Goal: Task Accomplishment & Management: Complete application form

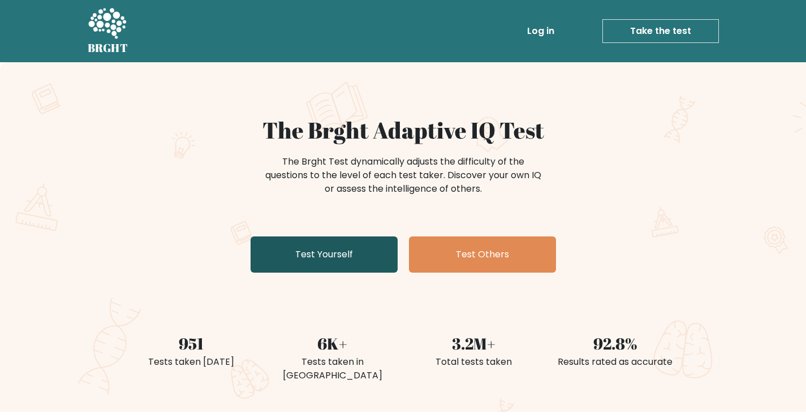
click at [352, 242] on link "Test Yourself" at bounding box center [324, 255] width 147 height 36
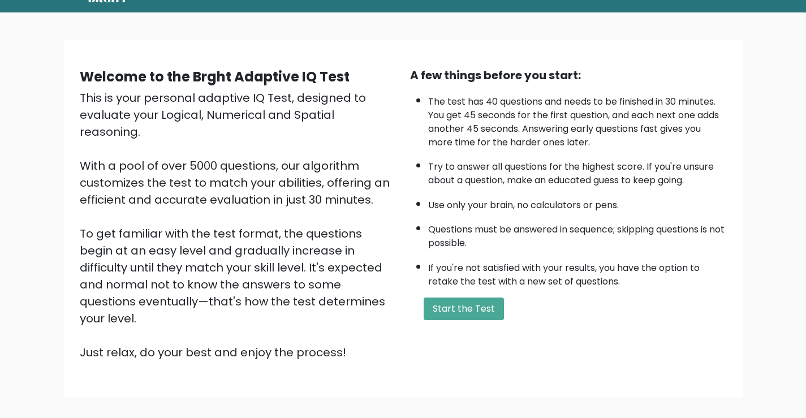
scroll to position [100, 0]
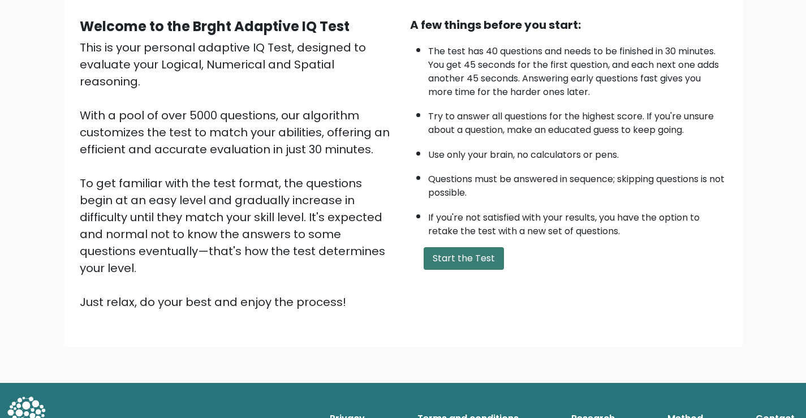
click at [475, 252] on button "Start the Test" at bounding box center [464, 258] width 80 height 23
click at [487, 254] on button "Start the Test" at bounding box center [464, 258] width 80 height 23
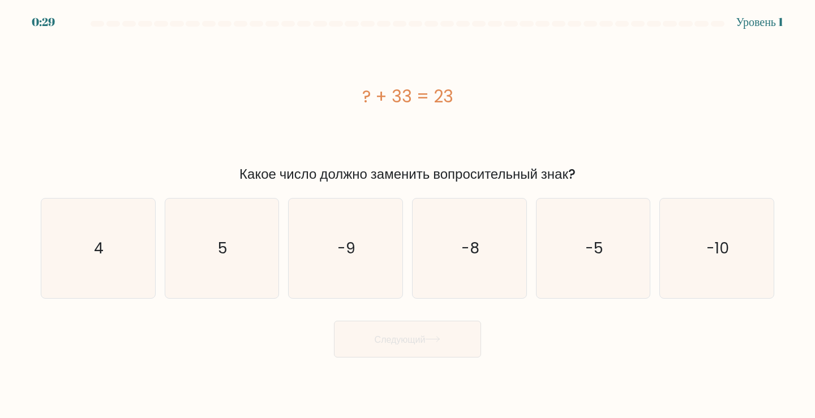
click at [286, 55] on div "? + 33 = 23" at bounding box center [407, 97] width 733 height 126
click at [707, 247] on text "-10" at bounding box center [717, 248] width 23 height 21
click at [408, 215] on input "f. -10" at bounding box center [407, 212] width 1 height 6
radio input "true"
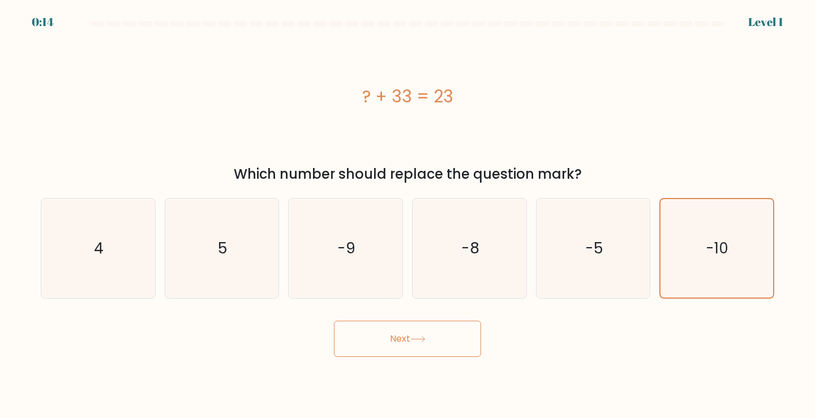
click at [413, 351] on button "Next" at bounding box center [407, 339] width 147 height 36
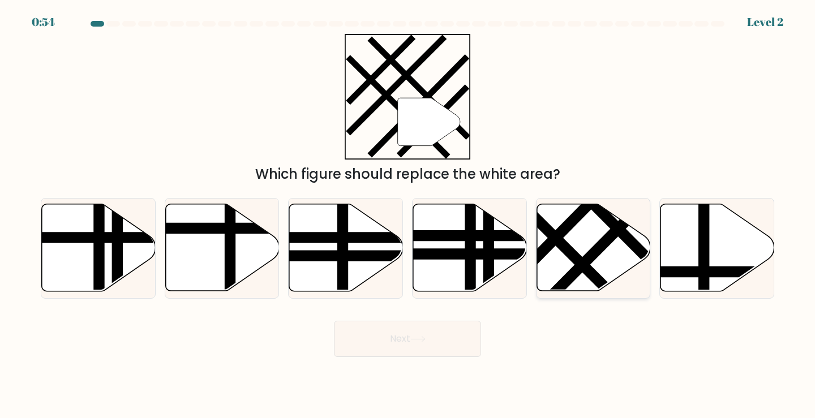
drag, startPoint x: 572, startPoint y: 256, endPoint x: 595, endPoint y: 251, distance: 24.3
click at [591, 243] on icon at bounding box center [594, 248] width 114 height 89
click at [408, 215] on input "e." at bounding box center [407, 212] width 1 height 6
radio input "true"
click at [595, 251] on line at bounding box center [600, 246] width 123 height 124
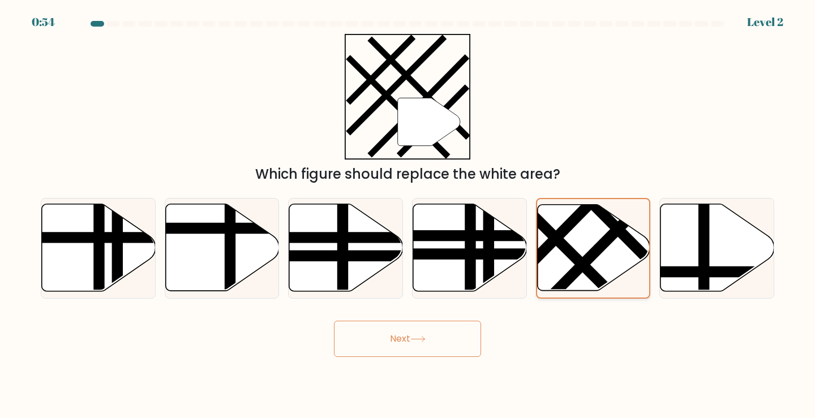
click at [408, 215] on input "e." at bounding box center [407, 212] width 1 height 6
click at [410, 352] on button "Next" at bounding box center [407, 339] width 147 height 36
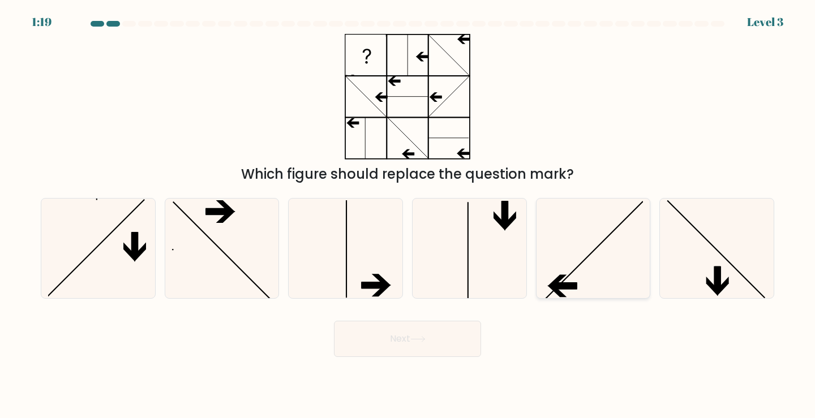
click at [569, 255] on icon at bounding box center [593, 249] width 100 height 100
click at [408, 215] on input "e." at bounding box center [407, 212] width 1 height 6
radio input "true"
click at [417, 344] on button "Next" at bounding box center [407, 339] width 147 height 36
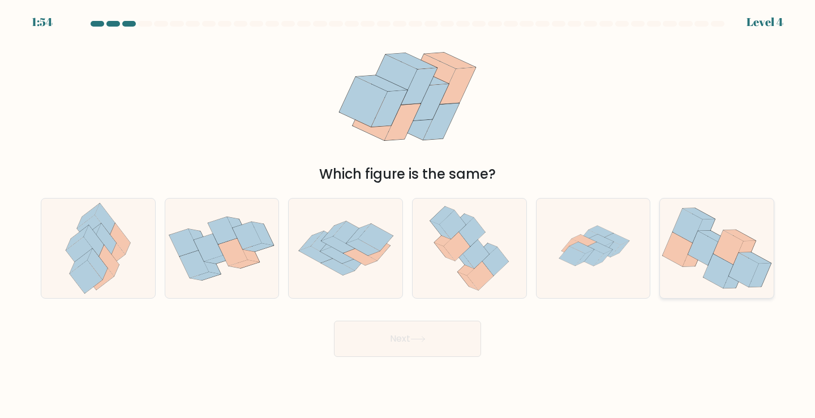
click at [694, 239] on icon at bounding box center [687, 226] width 30 height 35
click at [408, 215] on input "f." at bounding box center [407, 212] width 1 height 6
radio input "true"
click at [406, 343] on button "Next" at bounding box center [407, 339] width 147 height 36
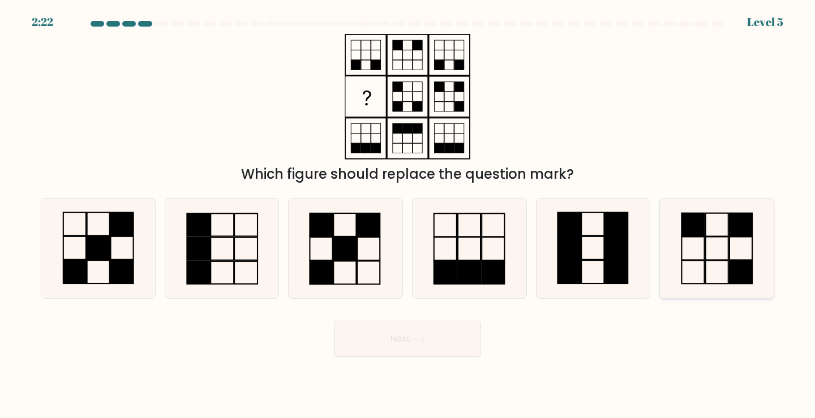
click at [730, 238] on rect at bounding box center [741, 248] width 23 height 23
click at [408, 215] on input "f." at bounding box center [407, 212] width 1 height 6
radio input "true"
click at [378, 339] on button "Next" at bounding box center [407, 339] width 147 height 36
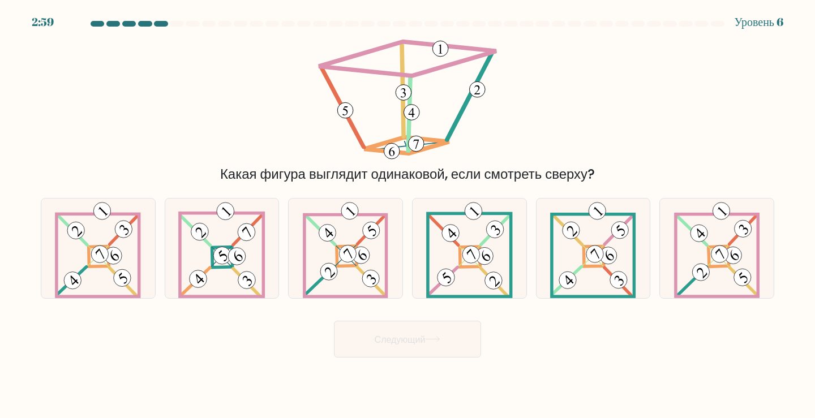
click at [452, 170] on font "Какая фигура выглядит одинаковой, если смотреть сверху?" at bounding box center [407, 174] width 375 height 19
click at [342, 255] on 892 at bounding box center [348, 254] width 24 height 24
click at [407, 215] on input "в." at bounding box center [407, 212] width 1 height 6
radio input "true"
click at [418, 328] on button "Следующий" at bounding box center [407, 339] width 147 height 37
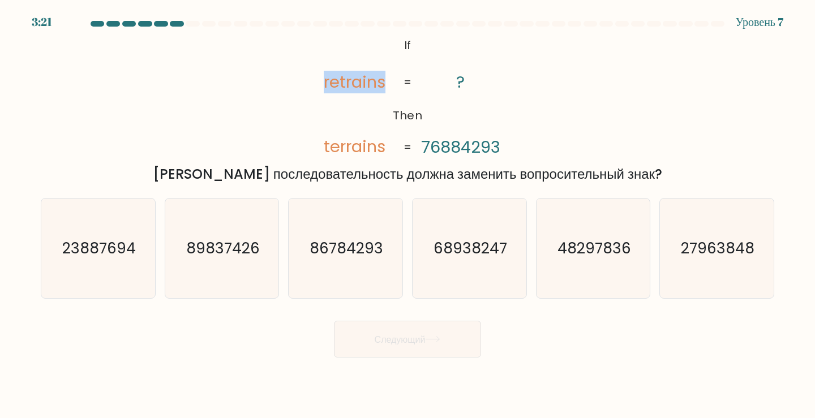
drag, startPoint x: 319, startPoint y: 81, endPoint x: 392, endPoint y: 83, distance: 72.5
click at [392, 83] on icon "@import url('https://fonts.googleapis.com/css?family=Abril+Fatface:400,100,100i…" at bounding box center [408, 97] width 204 height 126
copy tspan "retrains"
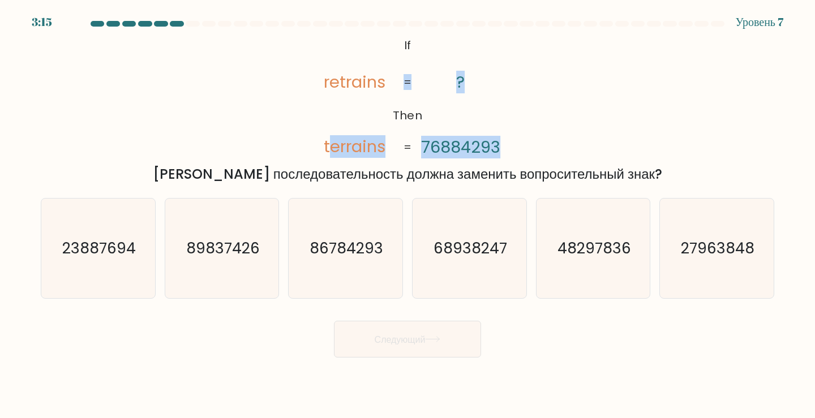
drag, startPoint x: 327, startPoint y: 147, endPoint x: 397, endPoint y: 144, distance: 70.2
click at [397, 144] on icon "@import url('https://fonts.googleapis.com/css?family=Abril+Fatface:400,100,100i…" at bounding box center [408, 97] width 204 height 126
click at [392, 143] on icon "@import url('https://fonts.googleapis.com/css?family=Abril+Fatface:400,100,100i…" at bounding box center [408, 97] width 204 height 126
drag, startPoint x: 387, startPoint y: 144, endPoint x: 306, endPoint y: 141, distance: 81.0
click at [306, 141] on icon "@import url('https://fonts.googleapis.com/css?family=Abril+Fatface:400,100,100i…" at bounding box center [408, 97] width 204 height 126
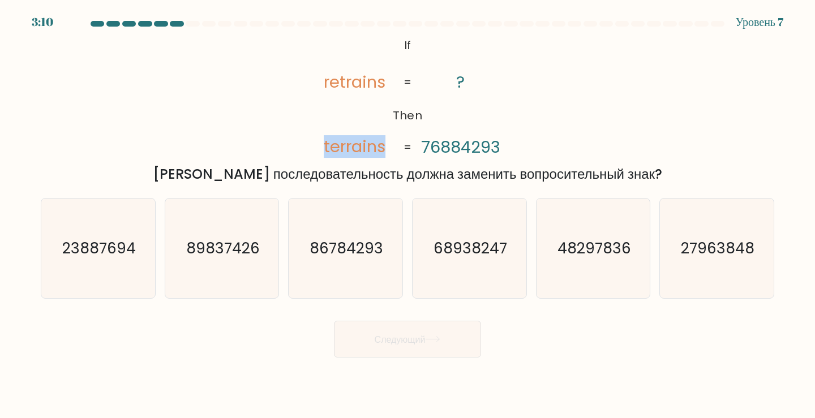
copy tspan "terrains"
click at [385, 328] on button "Следующий" at bounding box center [407, 339] width 147 height 37
click at [512, 117] on div "@import url('https://fonts.googleapis.com/css?family=Abril+Fatface:400,100,100i…" at bounding box center [407, 109] width 747 height 151
click at [196, 248] on text "89837426" at bounding box center [223, 248] width 74 height 21
click at [407, 215] on input "б. 89837426" at bounding box center [407, 212] width 1 height 6
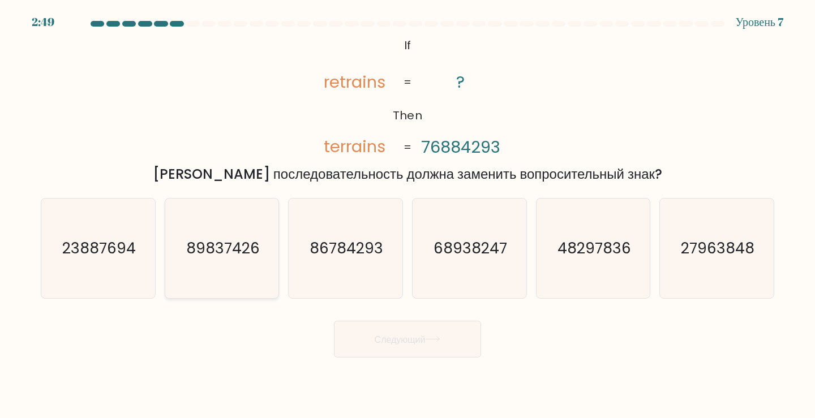
radio input "true"
click at [436, 331] on button "Следующий" at bounding box center [407, 339] width 147 height 37
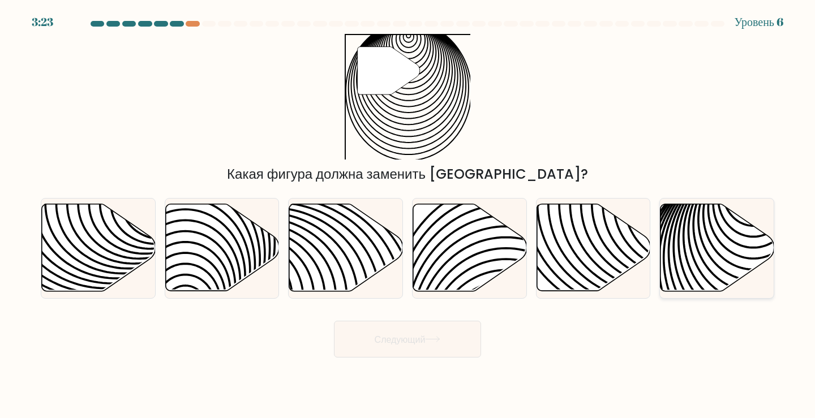
click at [729, 237] on icon at bounding box center [717, 247] width 114 height 87
click at [408, 215] on input "ф." at bounding box center [407, 212] width 1 height 6
radio input "true"
click at [448, 337] on button "Следующий" at bounding box center [407, 339] width 147 height 37
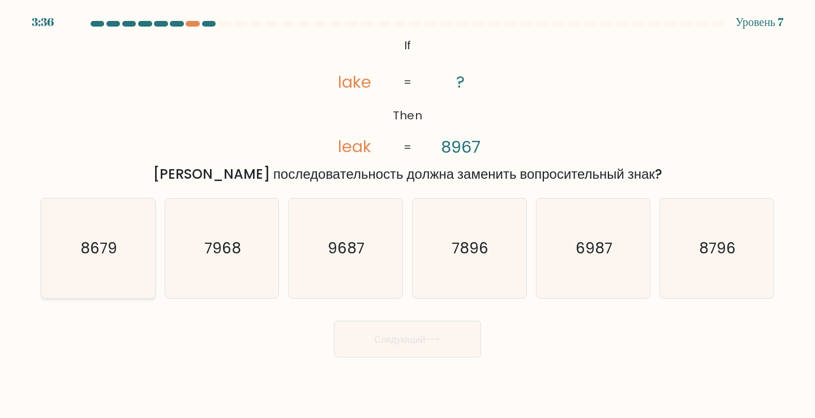
click at [90, 262] on icon "8679" at bounding box center [98, 249] width 100 height 100
click at [407, 215] on input "а. 8679" at bounding box center [407, 212] width 1 height 6
radio input "true"
click at [429, 346] on button "Следующий" at bounding box center [407, 339] width 147 height 37
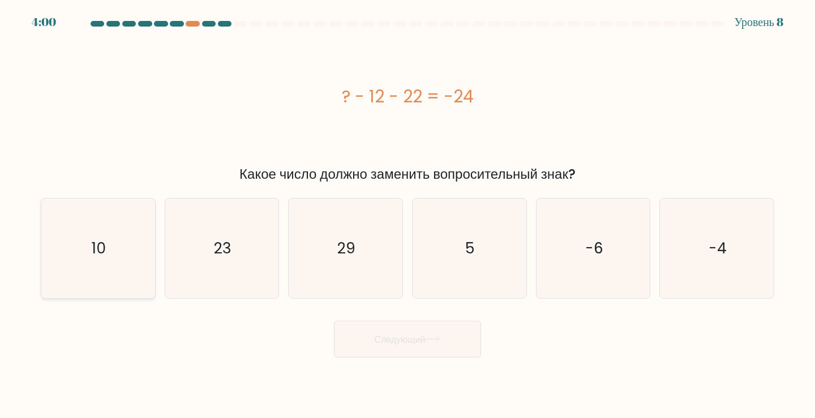
click at [85, 255] on icon "10" at bounding box center [98, 249] width 100 height 100
click at [407, 215] on input "а. 10" at bounding box center [407, 212] width 1 height 6
radio input "true"
click at [407, 352] on button "Следующий" at bounding box center [407, 339] width 147 height 37
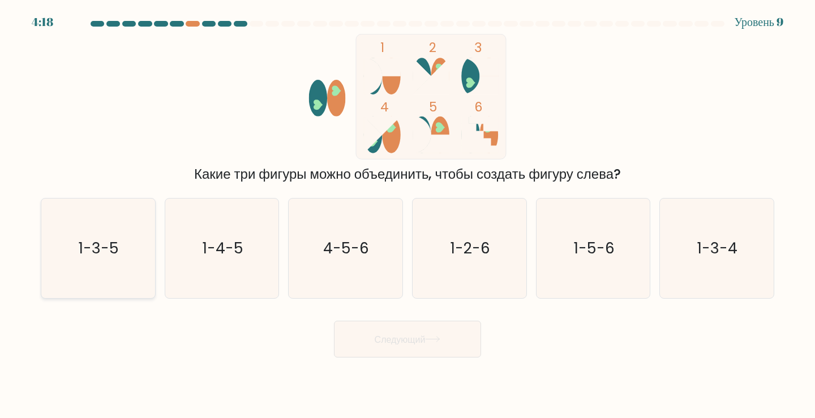
click at [125, 251] on icon "1-3-5" at bounding box center [98, 249] width 100 height 100
click at [407, 215] on input "а. 1-3-5" at bounding box center [407, 212] width 1 height 6
radio input "true"
click at [416, 339] on font "Следующий" at bounding box center [400, 339] width 51 height 13
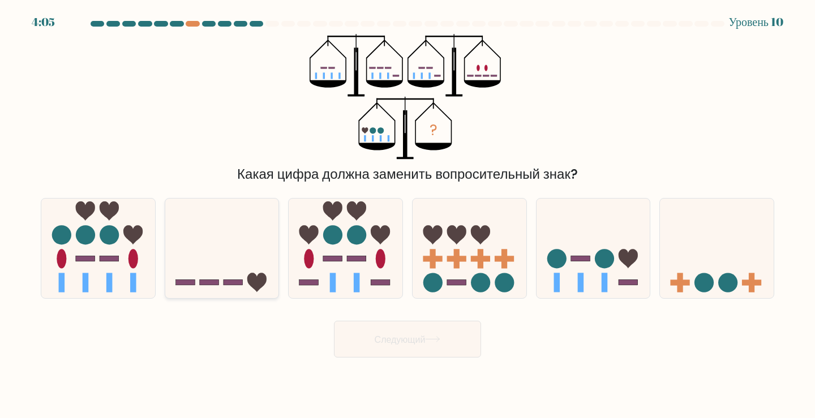
click at [208, 247] on icon at bounding box center [222, 248] width 114 height 94
click at [407, 215] on input "б." at bounding box center [407, 212] width 1 height 6
radio input "true"
click at [551, 252] on circle at bounding box center [556, 258] width 19 height 19
click at [408, 215] on input "и." at bounding box center [407, 212] width 1 height 6
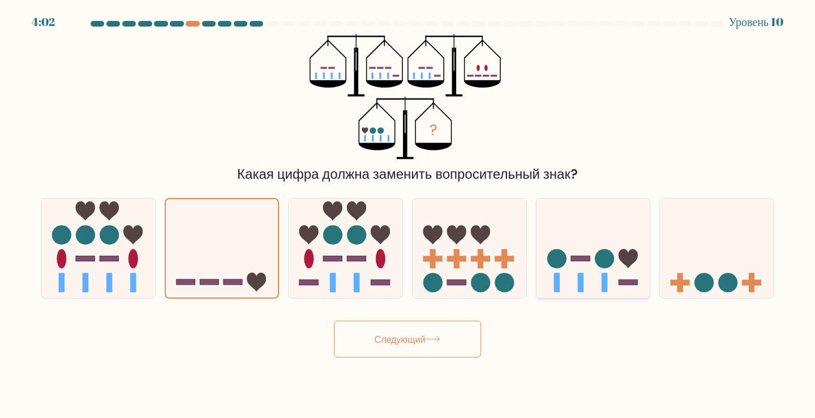
radio input "true"
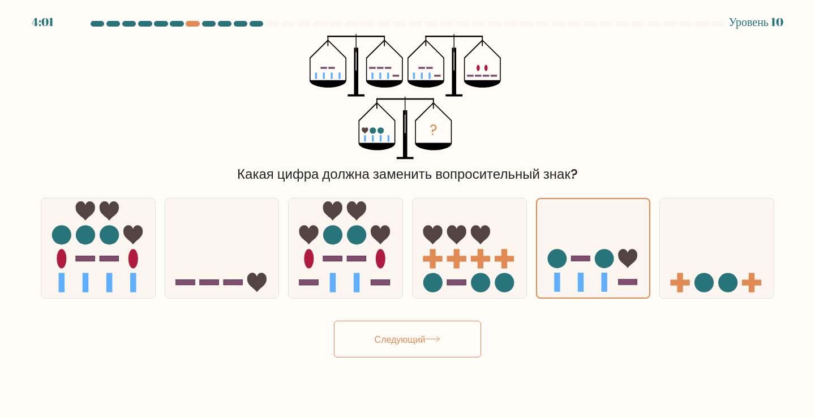
click at [397, 353] on button "Следующий" at bounding box center [407, 339] width 147 height 37
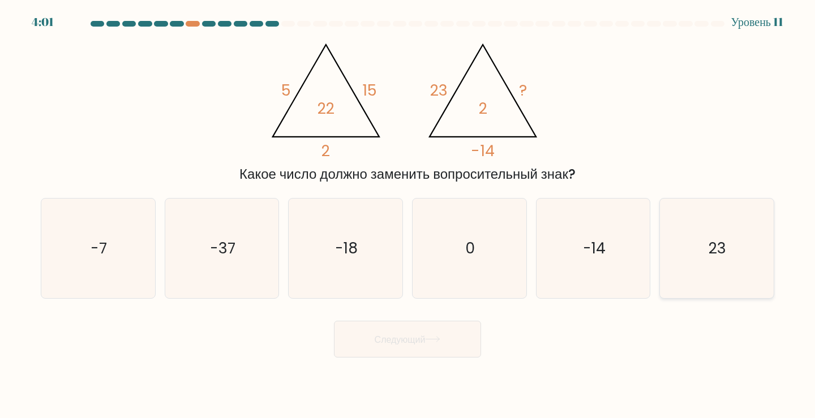
click at [695, 244] on icon "23" at bounding box center [717, 249] width 100 height 100
click at [408, 215] on input "ф. 23" at bounding box center [407, 212] width 1 height 6
radio input "true"
click at [399, 333] on font "Следующий" at bounding box center [400, 339] width 51 height 13
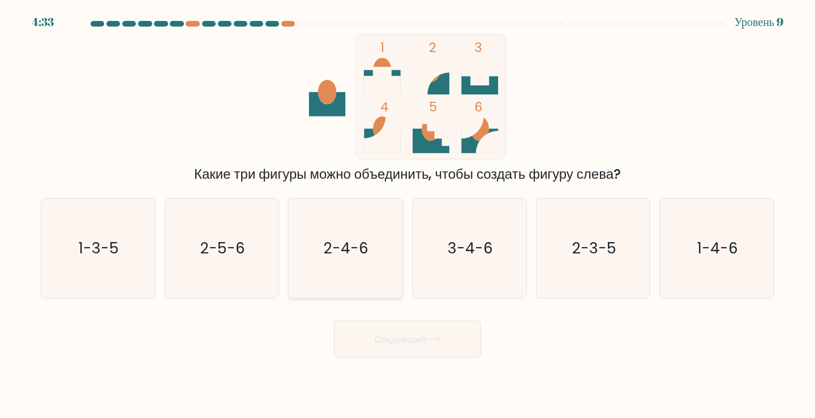
click at [337, 257] on text "2-4-6" at bounding box center [346, 248] width 45 height 21
click at [407, 215] on input "в. 2-4-6" at bounding box center [407, 212] width 1 height 6
radio input "true"
click at [402, 332] on button "Следующий" at bounding box center [407, 339] width 147 height 37
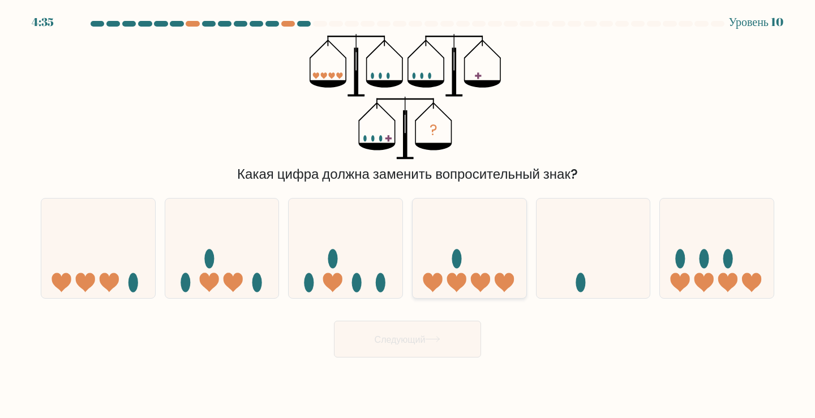
click at [484, 264] on icon at bounding box center [470, 248] width 114 height 94
click at [408, 215] on input "г." at bounding box center [407, 212] width 1 height 6
radio input "true"
click at [420, 342] on font "Следующий" at bounding box center [400, 339] width 51 height 13
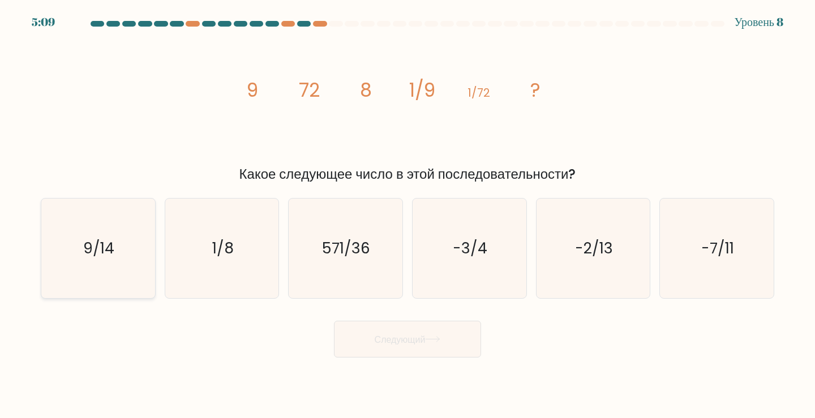
click at [118, 250] on icon "9/14" at bounding box center [98, 249] width 100 height 100
click at [407, 215] on input "а. 9/14" at bounding box center [407, 212] width 1 height 6
radio input "true"
click at [422, 336] on font "Следующий" at bounding box center [400, 339] width 51 height 13
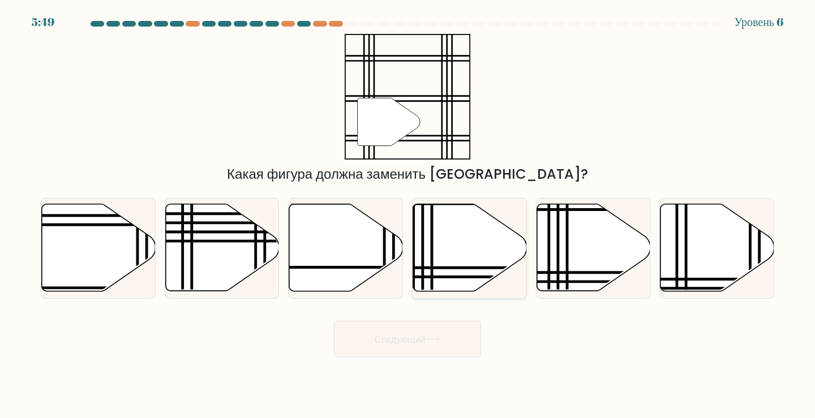
click at [428, 241] on icon at bounding box center [470, 247] width 114 height 87
click at [408, 215] on input "г." at bounding box center [407, 212] width 1 height 6
radio input "true"
click at [434, 351] on button "Следующий" at bounding box center [407, 339] width 147 height 37
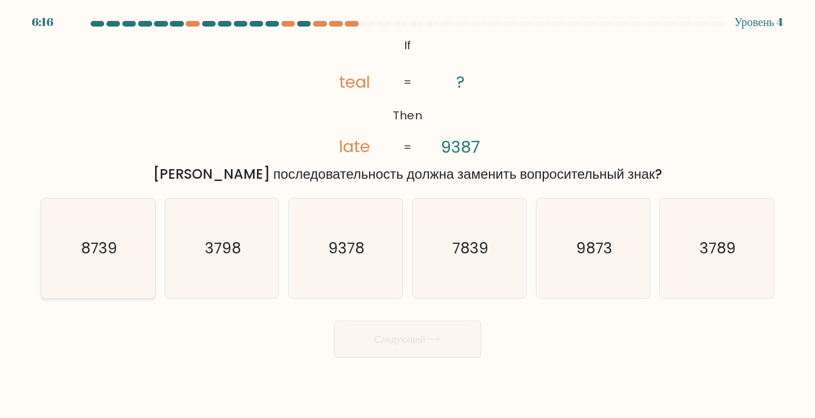
click at [118, 246] on icon "8739" at bounding box center [98, 249] width 100 height 100
click at [407, 215] on input "а. 8739" at bounding box center [407, 212] width 1 height 6
radio input "true"
click at [396, 345] on font "Следующий" at bounding box center [400, 339] width 51 height 13
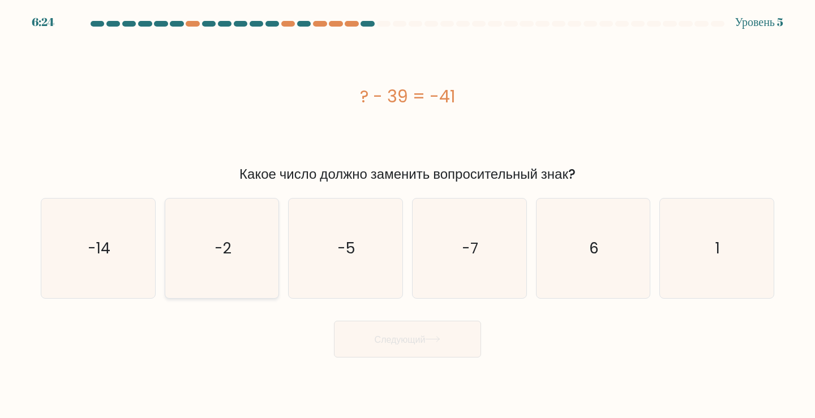
click at [233, 290] on icon "-2" at bounding box center [222, 249] width 100 height 100
click at [407, 215] on input "б. -2" at bounding box center [407, 212] width 1 height 6
radio input "true"
click at [402, 346] on button "Следующий" at bounding box center [407, 339] width 147 height 37
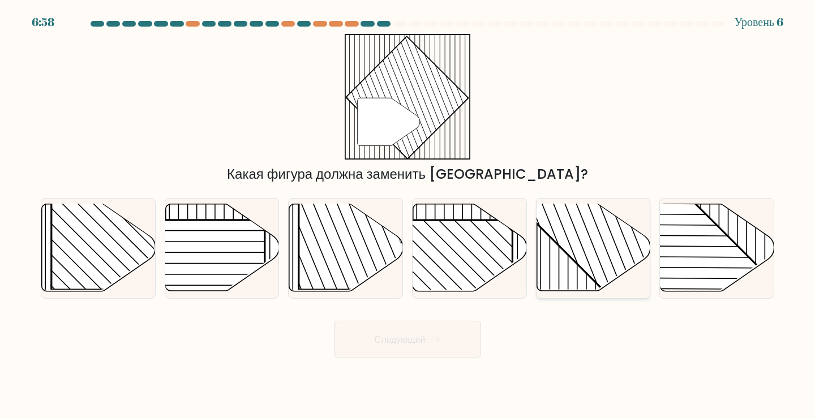
click at [559, 278] on line at bounding box center [559, 202] width 0 height 229
click at [408, 215] on input "и." at bounding box center [407, 212] width 1 height 6
radio input "true"
click at [402, 335] on font "Следующий" at bounding box center [400, 339] width 51 height 13
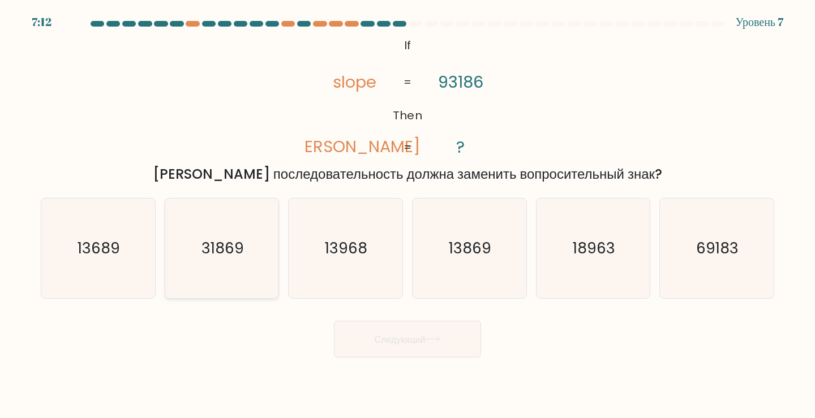
click at [227, 243] on text "31869" at bounding box center [222, 248] width 42 height 21
click at [407, 215] on input "б. 31869" at bounding box center [407, 212] width 1 height 6
radio input "true"
click at [453, 338] on button "Следующий" at bounding box center [407, 339] width 147 height 37
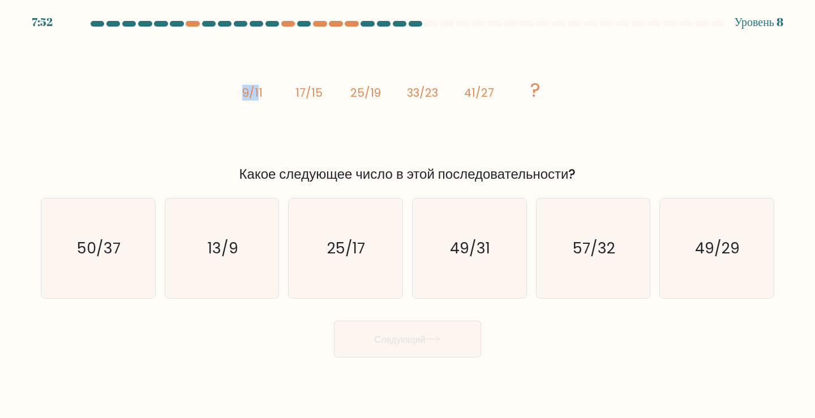
drag, startPoint x: 242, startPoint y: 93, endPoint x: 263, endPoint y: 90, distance: 21.1
click at [263, 90] on icon "image/svg+xml 9/11 17/15 25/19 33/23 41/27 ?" at bounding box center [408, 97] width 340 height 126
click at [345, 24] on div at bounding box center [352, 24] width 14 height 6
click at [230, 258] on text "13/9" at bounding box center [223, 248] width 31 height 21
click at [407, 215] on input "б. 13/9" at bounding box center [407, 212] width 1 height 6
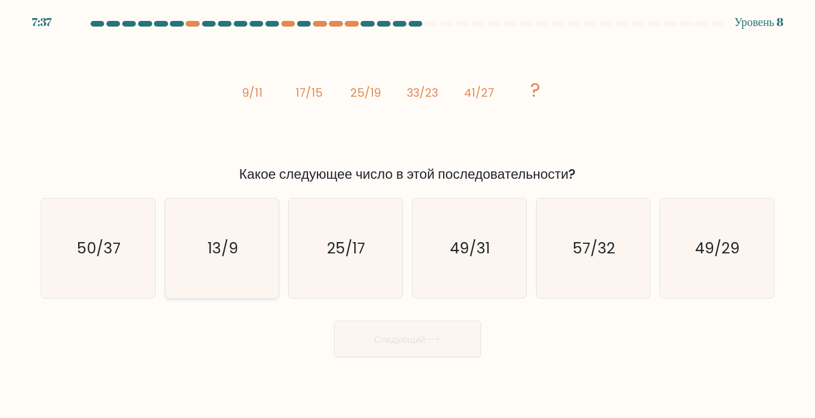
radio input "true"
click at [376, 340] on font "Следующий" at bounding box center [400, 339] width 51 height 13
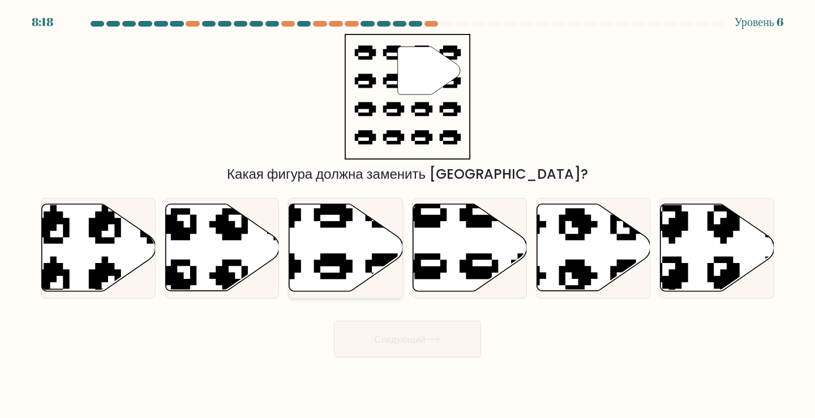
click at [308, 248] on icon at bounding box center [346, 247] width 114 height 87
click at [407, 215] on input "в." at bounding box center [407, 212] width 1 height 6
radio input "true"
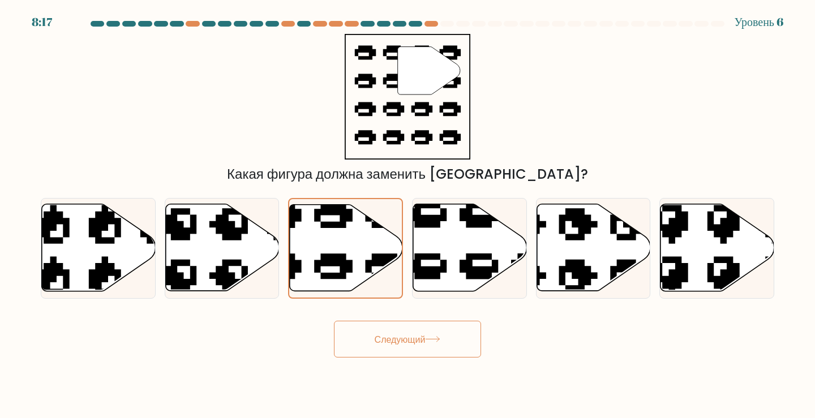
click at [385, 346] on font "Следующий" at bounding box center [400, 339] width 51 height 13
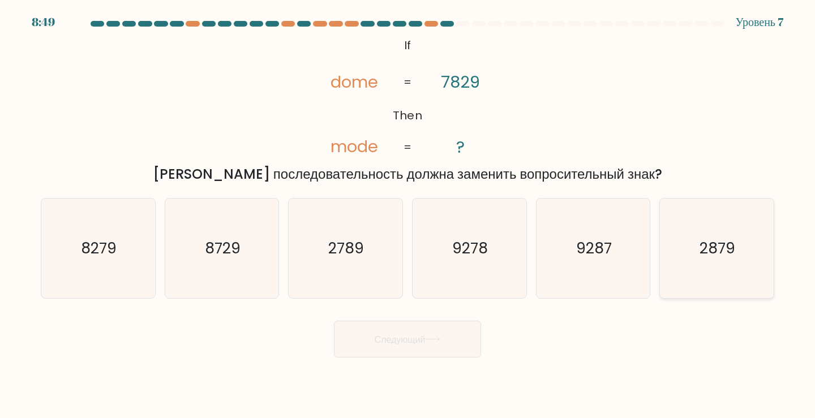
click at [705, 245] on text "2879" at bounding box center [718, 248] width 36 height 21
click at [408, 215] on input "ф. 2879" at bounding box center [407, 212] width 1 height 6
radio input "true"
click at [427, 354] on button "Следующий" at bounding box center [407, 339] width 147 height 37
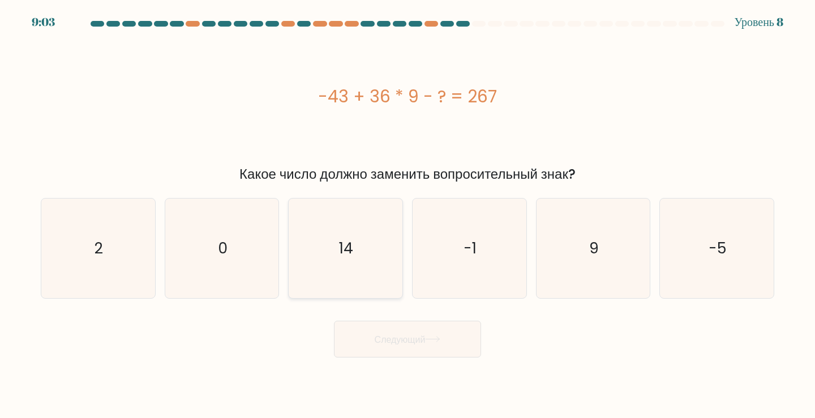
click at [368, 246] on icon "14" at bounding box center [345, 249] width 100 height 100
click at [407, 215] on input "в. 14" at bounding box center [407, 212] width 1 height 6
radio input "true"
click at [439, 358] on button "Следующий" at bounding box center [407, 339] width 147 height 37
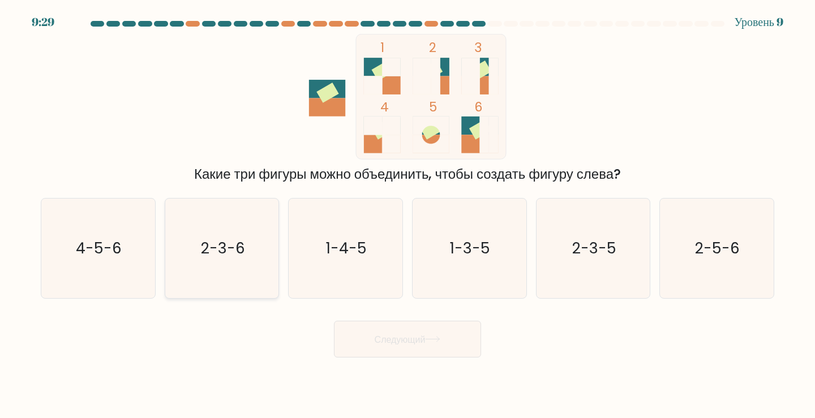
click at [224, 257] on text "2-3-6" at bounding box center [223, 248] width 44 height 21
click at [407, 215] on input "б. 2-3-6" at bounding box center [407, 212] width 1 height 6
radio input "true"
click at [379, 340] on font "Следующий" at bounding box center [400, 339] width 51 height 13
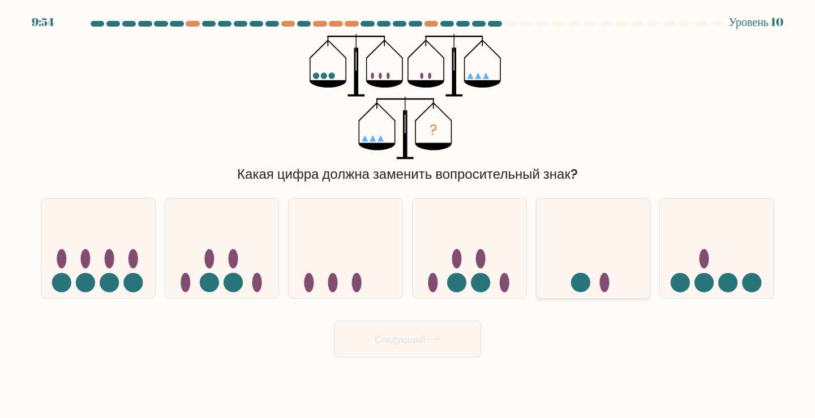
click at [580, 265] on icon at bounding box center [594, 248] width 114 height 94
click at [408, 215] on input "и." at bounding box center [407, 212] width 1 height 6
radio input "true"
click at [449, 336] on button "Следующий" at bounding box center [407, 339] width 147 height 37
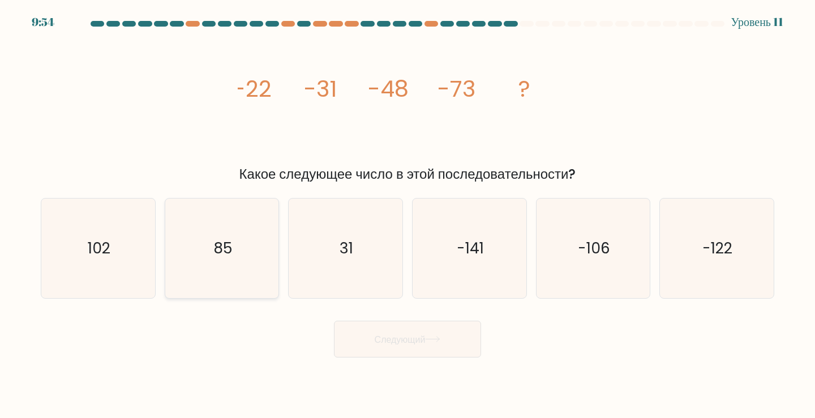
click at [256, 255] on icon "85" at bounding box center [222, 249] width 100 height 100
click at [407, 215] on input "б. 85" at bounding box center [407, 212] width 1 height 6
radio input "true"
click at [426, 344] on font "Следующий" at bounding box center [400, 339] width 51 height 13
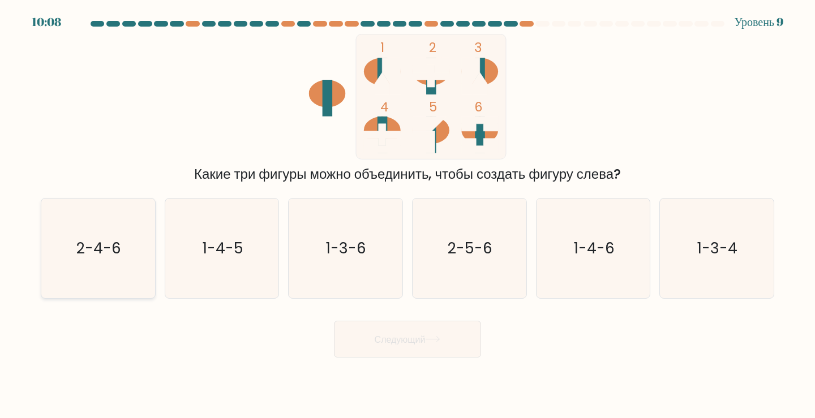
click at [125, 259] on icon "2-4-6" at bounding box center [98, 249] width 100 height 100
click at [407, 215] on input "а. 2-4-6" at bounding box center [407, 212] width 1 height 6
radio input "true"
click at [389, 336] on font "Следующий" at bounding box center [400, 339] width 51 height 13
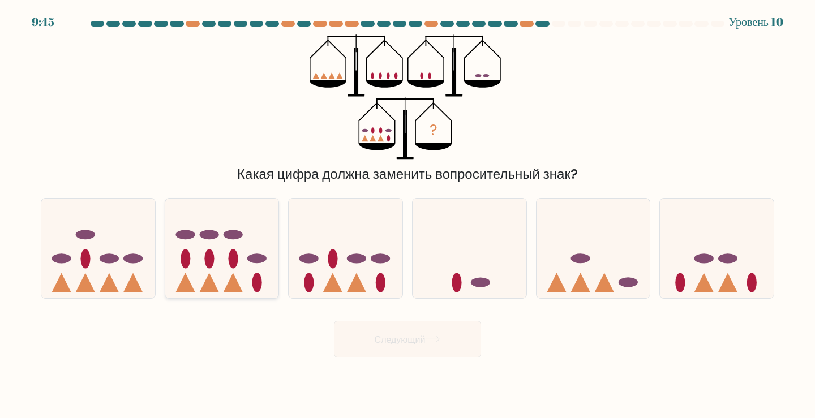
click at [228, 253] on icon at bounding box center [222, 248] width 114 height 94
click at [407, 215] on input "б." at bounding box center [407, 212] width 1 height 6
radio input "true"
click at [407, 324] on button "Следующий" at bounding box center [407, 339] width 147 height 37
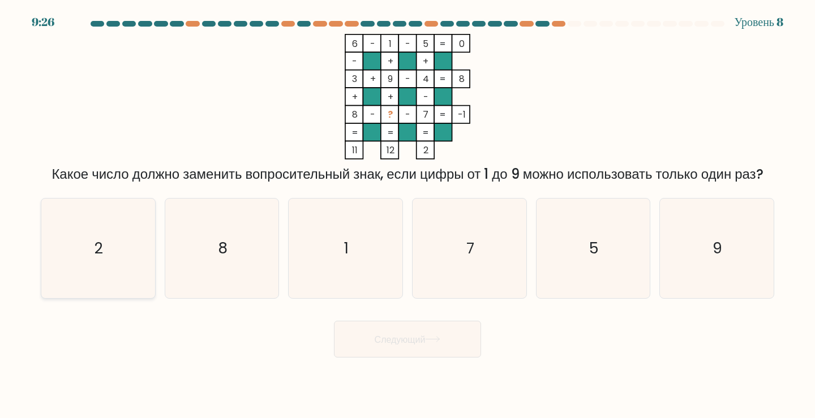
click at [134, 272] on icon "2" at bounding box center [98, 249] width 100 height 100
click at [407, 215] on input "а. 2" at bounding box center [407, 212] width 1 height 6
radio input "true"
click at [374, 353] on button "Следующий" at bounding box center [407, 339] width 147 height 37
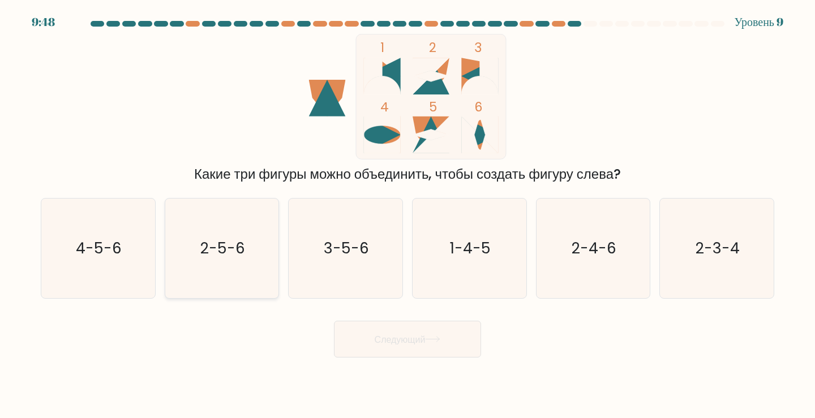
click at [224, 244] on text "2-5-6" at bounding box center [222, 248] width 45 height 21
click at [407, 215] on input "б. 2-5-6" at bounding box center [407, 212] width 1 height 6
radio input "true"
click at [423, 354] on button "Следующий" at bounding box center [407, 339] width 147 height 37
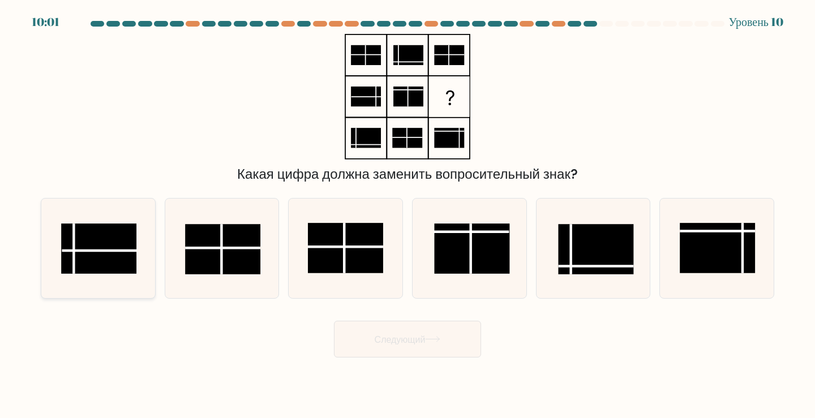
click at [94, 225] on rect at bounding box center [98, 249] width 75 height 50
click at [407, 215] on input "а." at bounding box center [407, 212] width 1 height 6
radio input "true"
click at [450, 344] on button "Следующий" at bounding box center [407, 339] width 147 height 37
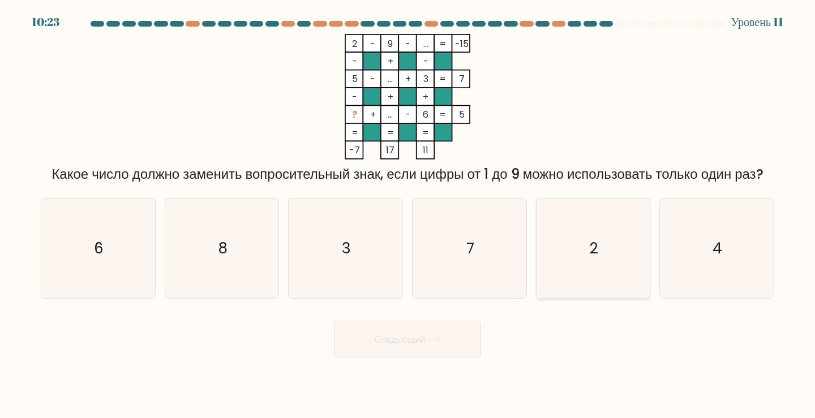
click at [545, 250] on icon "2" at bounding box center [593, 249] width 100 height 100
click at [408, 215] on input "и. 2" at bounding box center [407, 212] width 1 height 6
radio input "true"
click at [457, 335] on button "Следующий" at bounding box center [407, 339] width 147 height 37
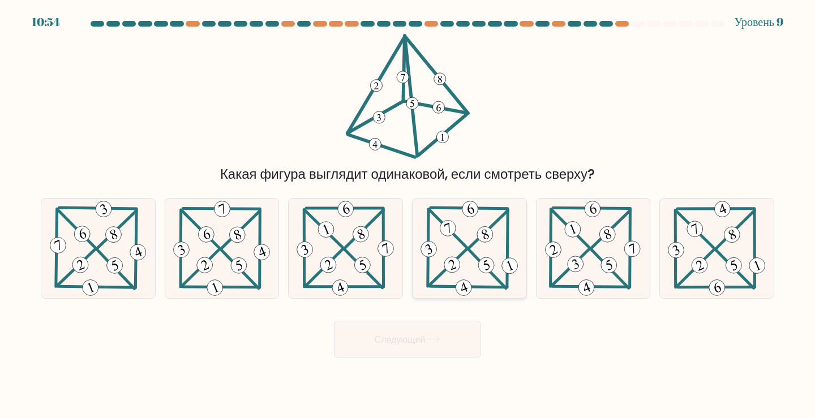
click at [462, 252] on 298 at bounding box center [448, 267] width 38 height 37
click at [408, 215] on input "г." at bounding box center [407, 212] width 1 height 6
radio input "true"
click at [421, 362] on body "10:54 Уровень 9" at bounding box center [407, 209] width 815 height 418
click at [420, 344] on font "Следующий" at bounding box center [400, 339] width 51 height 13
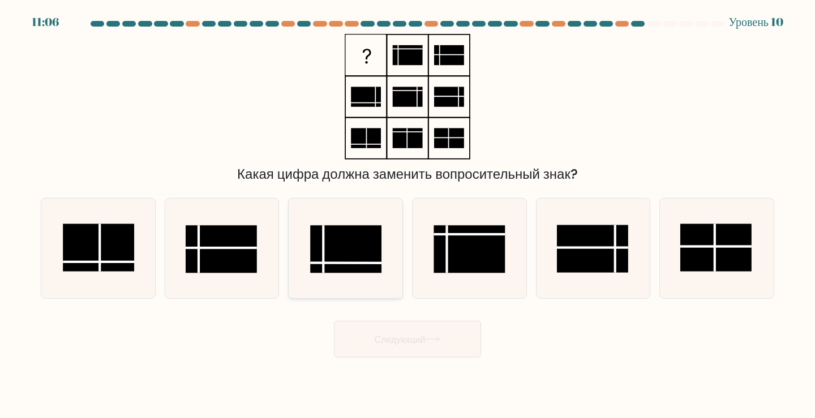
click at [349, 245] on rect at bounding box center [346, 249] width 71 height 48
click at [407, 215] on input "в." at bounding box center [407, 212] width 1 height 6
radio input "true"
click at [419, 322] on button "Следующий" at bounding box center [407, 339] width 147 height 37
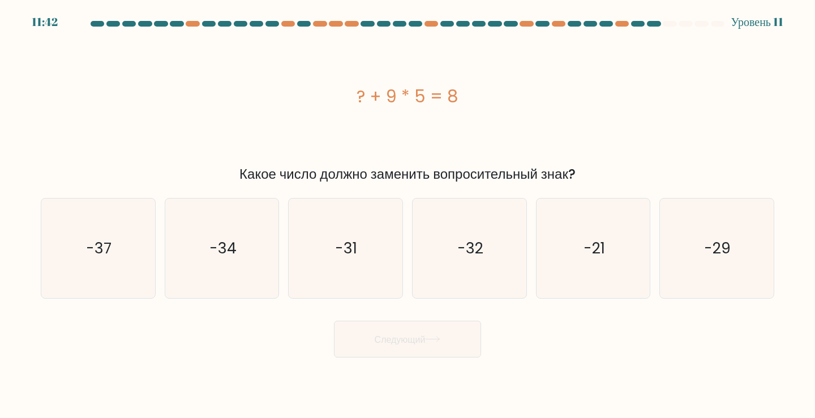
drag, startPoint x: 384, startPoint y: 94, endPoint x: 425, endPoint y: 95, distance: 40.8
click at [425, 95] on font "? + 9 * 5 = 8" at bounding box center [408, 96] width 102 height 24
click at [404, 115] on div "? + 9 * 5 = 8" at bounding box center [407, 97] width 733 height 126
click at [614, 157] on div "? + 9 * 5 = 8" at bounding box center [407, 97] width 733 height 126
click at [98, 265] on icon "-37" at bounding box center [98, 249] width 100 height 100
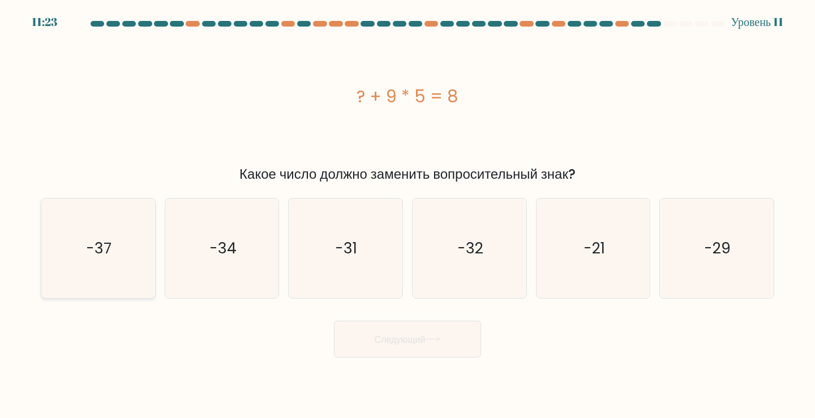
click at [407, 215] on input "а. -37" at bounding box center [407, 212] width 1 height 6
radio input "true"
click at [403, 324] on button "Следующий" at bounding box center [407, 339] width 147 height 37
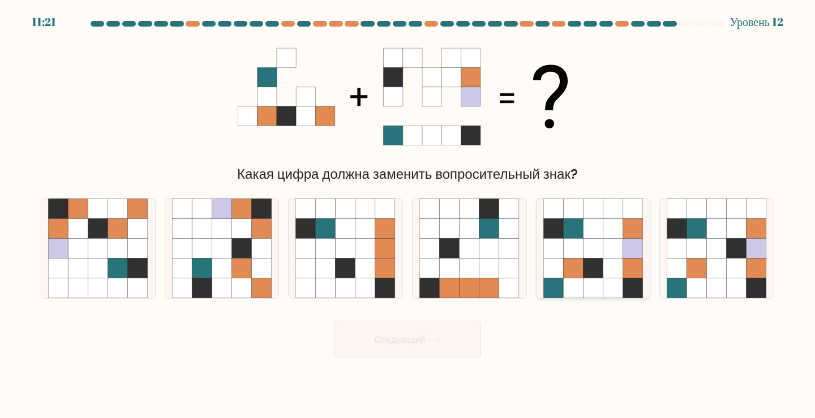
click at [597, 264] on icon at bounding box center [593, 269] width 20 height 20
click at [408, 215] on input "и." at bounding box center [407, 212] width 1 height 6
radio input "true"
click at [445, 366] on body "11:20 Уровень 12" at bounding box center [407, 209] width 815 height 418
click at [448, 353] on button "Следующий" at bounding box center [407, 339] width 147 height 37
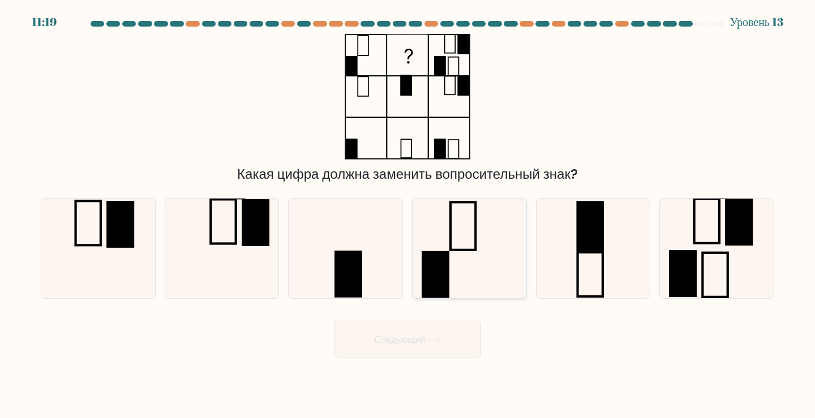
click at [450, 239] on rect at bounding box center [462, 226] width 25 height 48
click at [408, 215] on input "г." at bounding box center [407, 212] width 1 height 6
radio input "true"
click at [431, 346] on button "Следующий" at bounding box center [407, 339] width 147 height 37
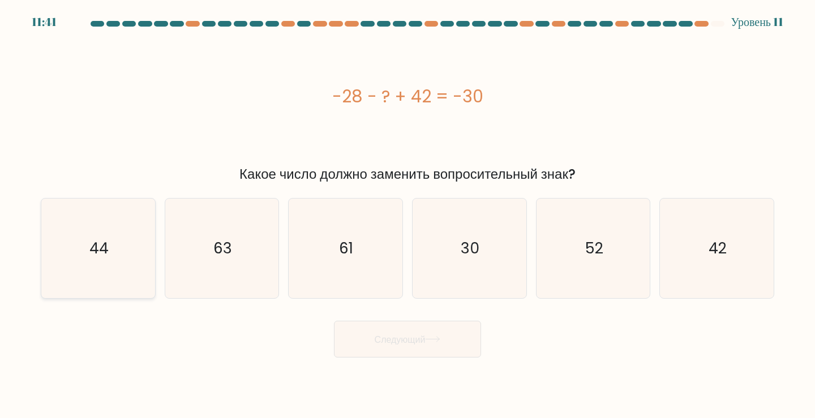
click at [100, 262] on icon "44" at bounding box center [98, 249] width 100 height 100
click at [407, 215] on input "а. 44" at bounding box center [407, 212] width 1 height 6
radio input "true"
click at [426, 346] on font "Следующий" at bounding box center [400, 339] width 51 height 13
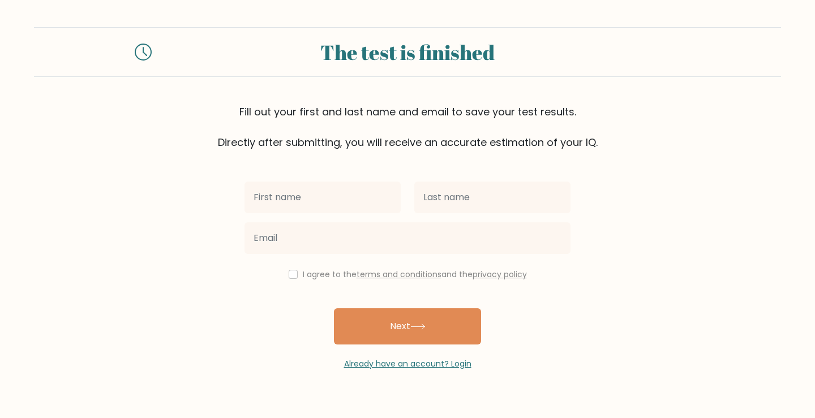
click at [541, 267] on div "I agree to the terms and conditions and the privacy policy Next Already have an…" at bounding box center [408, 260] width 340 height 220
click at [294, 276] on input "checkbox" at bounding box center [293, 274] width 9 height 9
checkbox input "true"
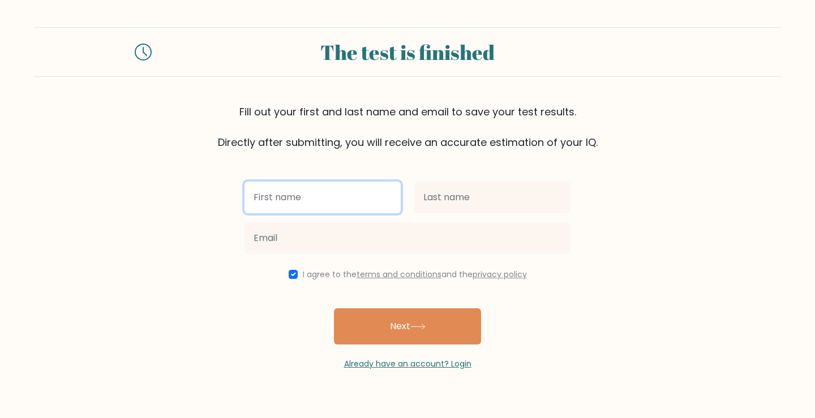
click at [306, 187] on input "text" at bounding box center [322, 198] width 156 height 32
type input "Имя"
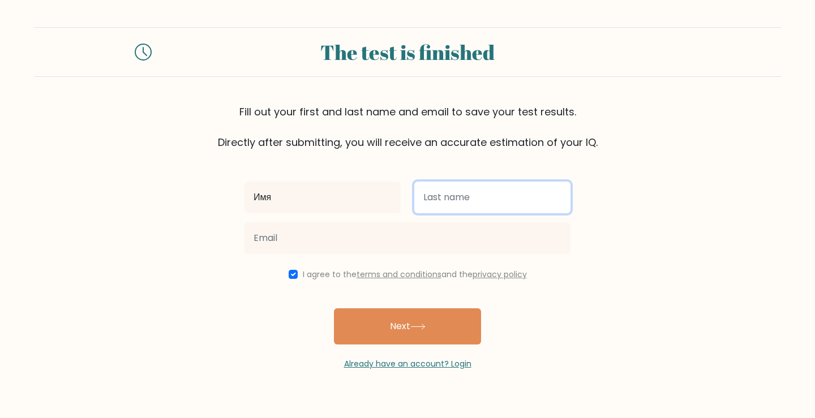
click at [477, 188] on input "text" at bounding box center [492, 198] width 156 height 32
type input "Фамилия"
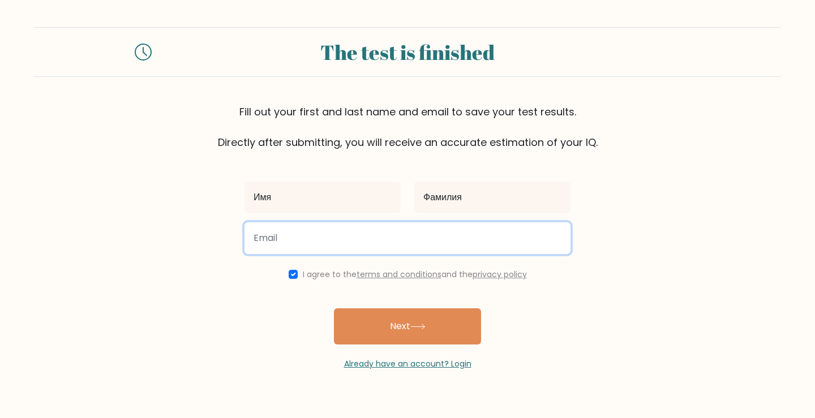
click at [278, 226] on input "email" at bounding box center [407, 238] width 326 height 32
paste input "vte87285@toaik.com"
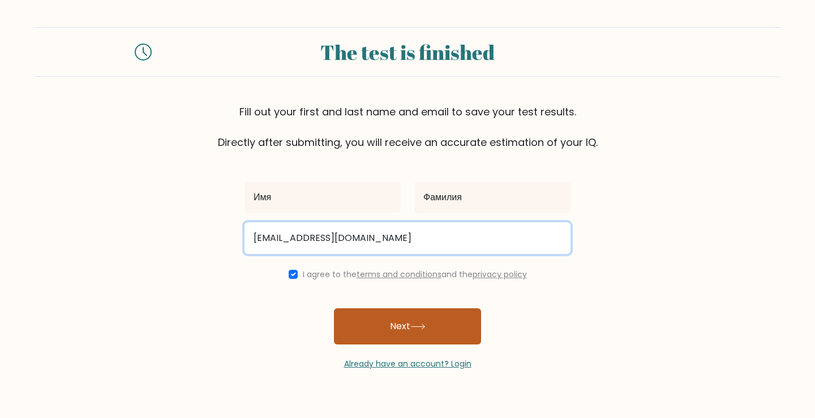
type input "vte87285@toaik.com"
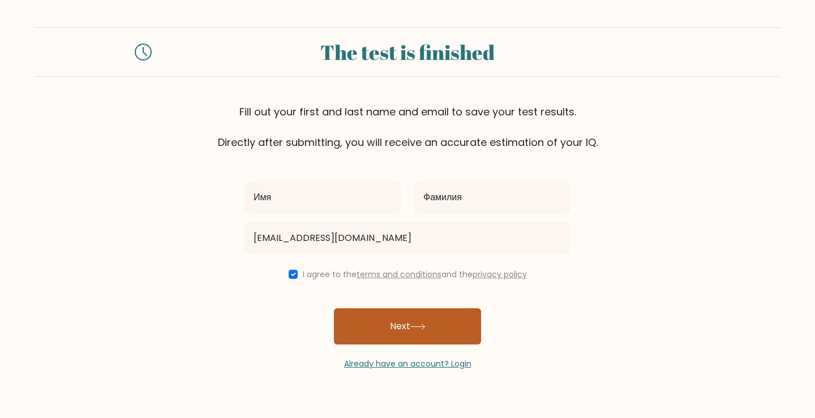
click at [412, 332] on button "Next" at bounding box center [407, 326] width 147 height 36
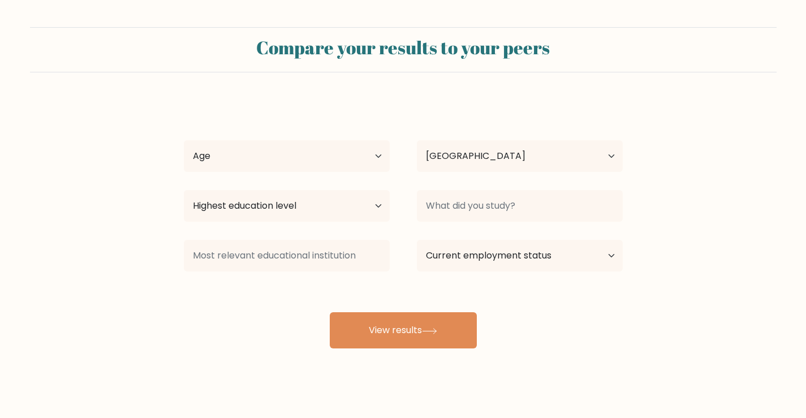
select select "RU"
click at [330, 135] on div "Имя [PERSON_NAME] Age Under [DEMOGRAPHIC_DATA] [DEMOGRAPHIC_DATA] [DEMOGRAPHIC_…" at bounding box center [403, 224] width 453 height 249
click at [330, 159] on select "Age Under [DEMOGRAPHIC_DATA] [DEMOGRAPHIC_DATA] [DEMOGRAPHIC_DATA] [DEMOGRAPHIC…" at bounding box center [287, 156] width 206 height 32
select select "min_18"
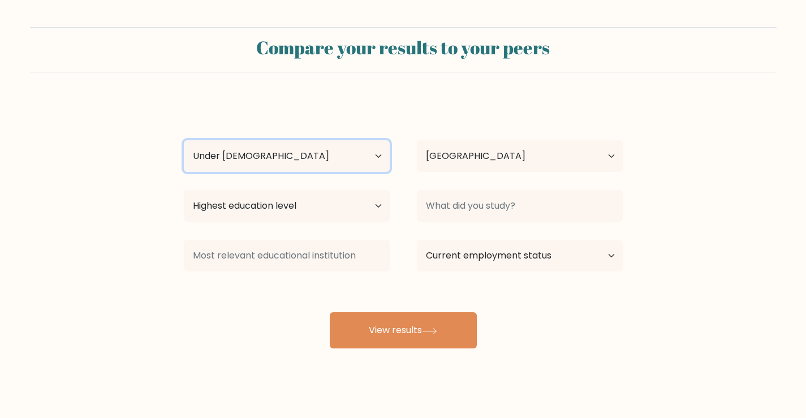
click at [184, 140] on select "Age Under [DEMOGRAPHIC_DATA] [DEMOGRAPHIC_DATA] [DEMOGRAPHIC_DATA] [DEMOGRAPHIC…" at bounding box center [287, 156] width 206 height 32
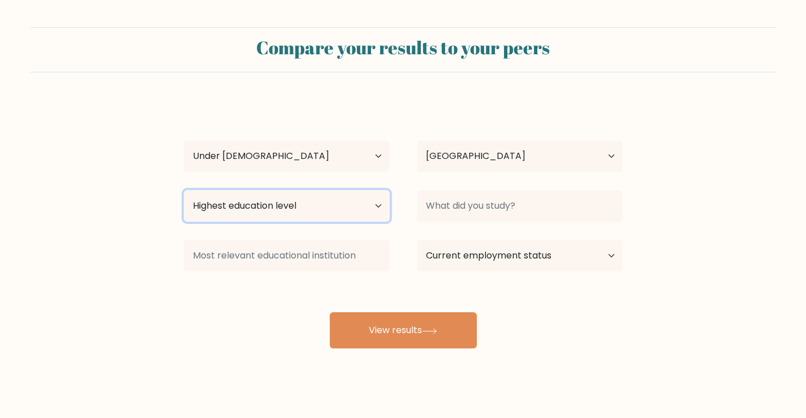
click at [282, 203] on select "Highest education level No schooling Primary Lower Secondary Upper Secondary Oc…" at bounding box center [287, 206] width 206 height 32
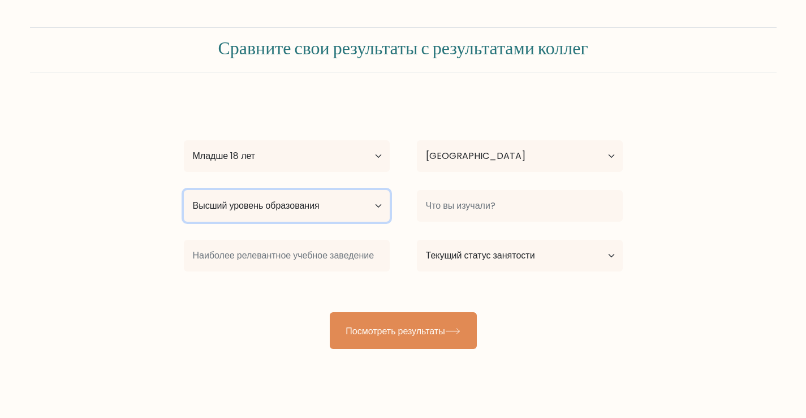
click at [260, 204] on select "Высший уровень образования Нет образования Начальный Младшая средняя школа Стар…" at bounding box center [287, 206] width 206 height 32
select select "upper_secondary"
click at [184, 190] on select "Высший уровень образования Нет образования Начальный Младшая средняя школа Стар…" at bounding box center [287, 206] width 206 height 32
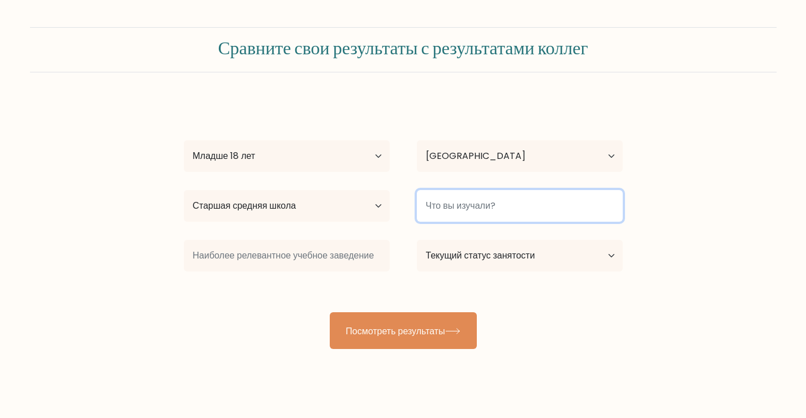
click at [496, 203] on input at bounding box center [520, 206] width 206 height 32
type input "ничего"
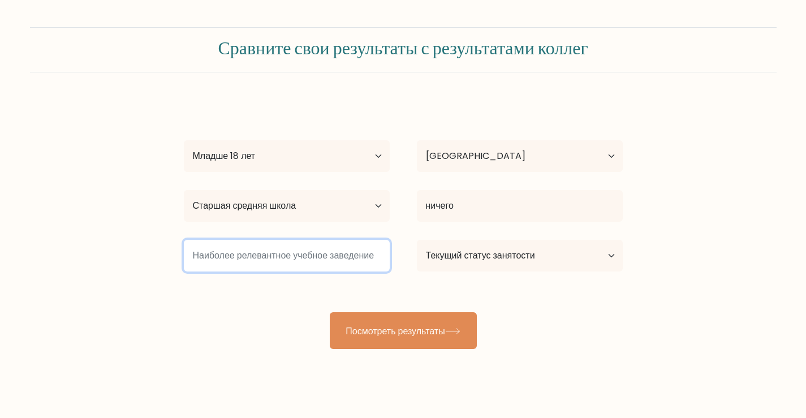
click at [340, 243] on input at bounding box center [287, 256] width 206 height 32
type input "какашка"
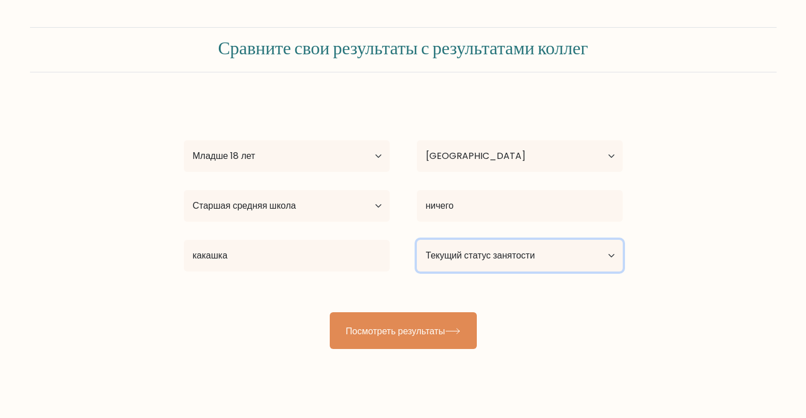
click at [470, 263] on select "Текущий статус занятости Работающий Студент Ушедший на пенсию Другое / предпочи…" at bounding box center [520, 256] width 206 height 32
click at [417, 240] on select "Текущий статус занятости Работающий Студент Ушедший на пенсию Другое / предпочи…" at bounding box center [520, 256] width 206 height 32
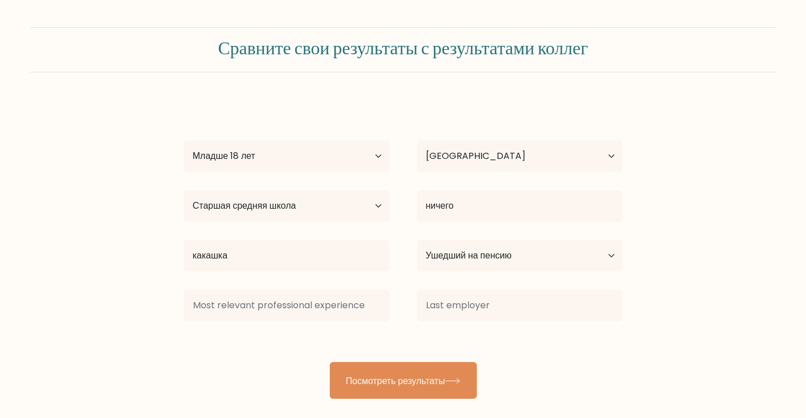
click at [530, 273] on div "Текущий статус занятости Работающий Студент Ушедший на пенсию Другое / предпочи…" at bounding box center [520, 255] width 233 height 41
click at [531, 263] on select "Текущий статус занятости Работающий Студент Ушедший на пенсию Другое / предпочи…" at bounding box center [520, 256] width 206 height 32
click at [417, 240] on select "Текущий статус занятости Работающий Студент Ушедший на пенсию Другое / предпочи…" at bounding box center [520, 256] width 206 height 32
click at [505, 255] on select "Текущий статус занятости Работающий Студент Ушедший на пенсию Другое / предпочи…" at bounding box center [520, 256] width 206 height 32
select select "student"
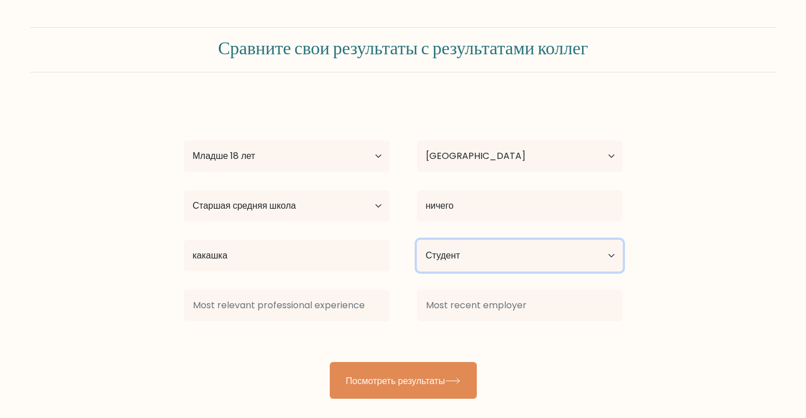
click at [417, 240] on select "Текущий статус занятости Работающий Студент Ушедший на пенсию Другое / предпочи…" at bounding box center [520, 256] width 206 height 32
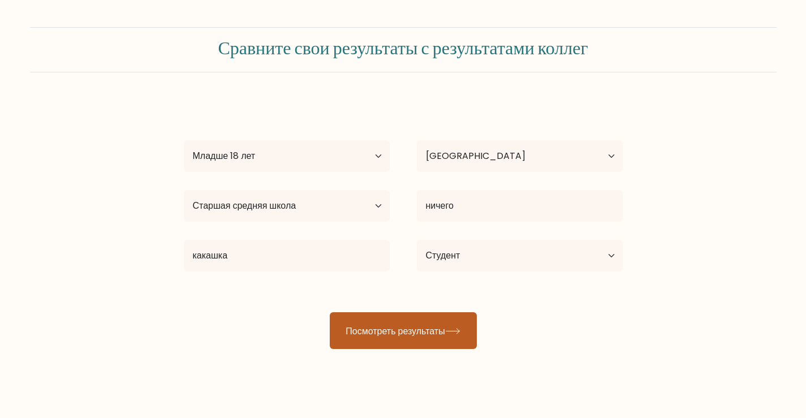
click at [450, 323] on button "Посмотреть результаты" at bounding box center [403, 330] width 147 height 37
